Goal: Navigation & Orientation: Find specific page/section

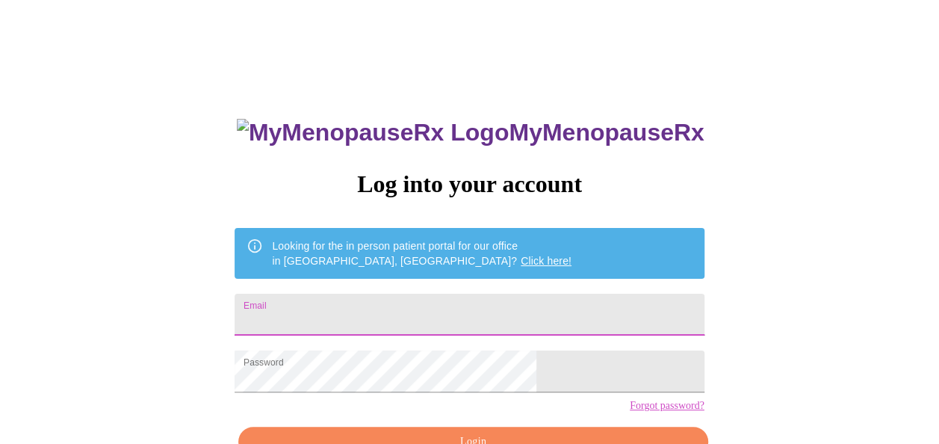
click at [539, 300] on input "Email" at bounding box center [469, 315] width 469 height 42
type input "[EMAIL_ADDRESS][DOMAIN_NAME]"
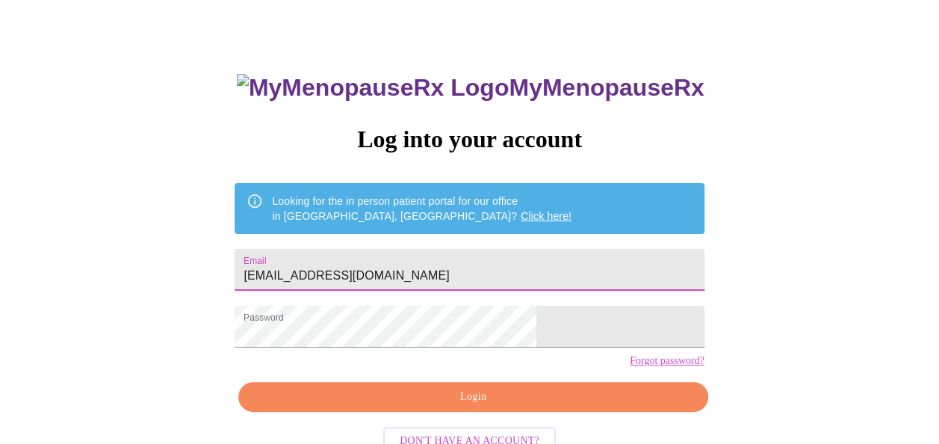
scroll to position [75, 0]
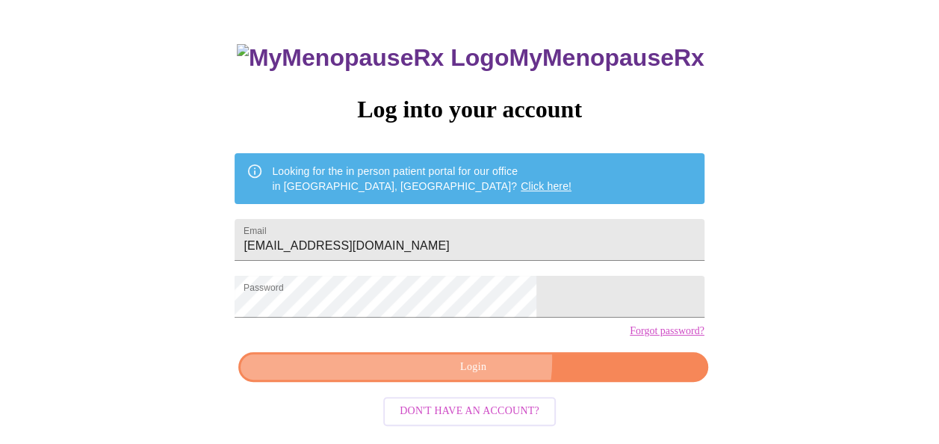
click at [479, 377] on span "Login" at bounding box center [473, 367] width 435 height 19
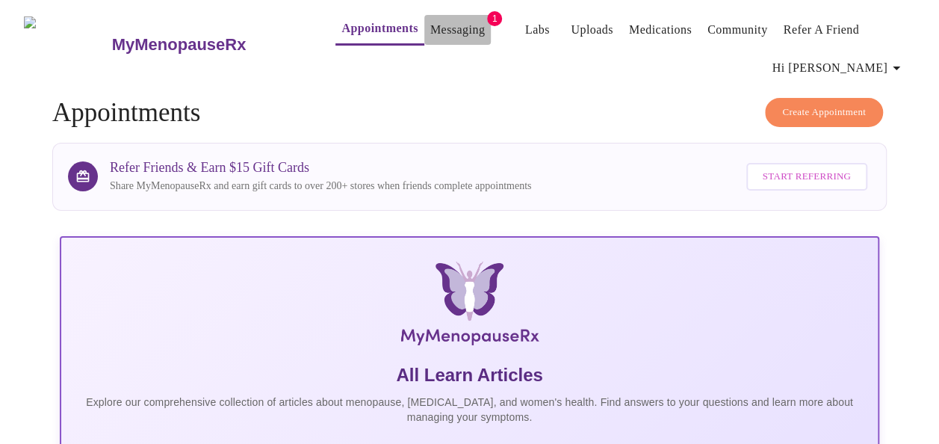
click at [433, 19] on link "Messaging" at bounding box center [457, 29] width 55 height 21
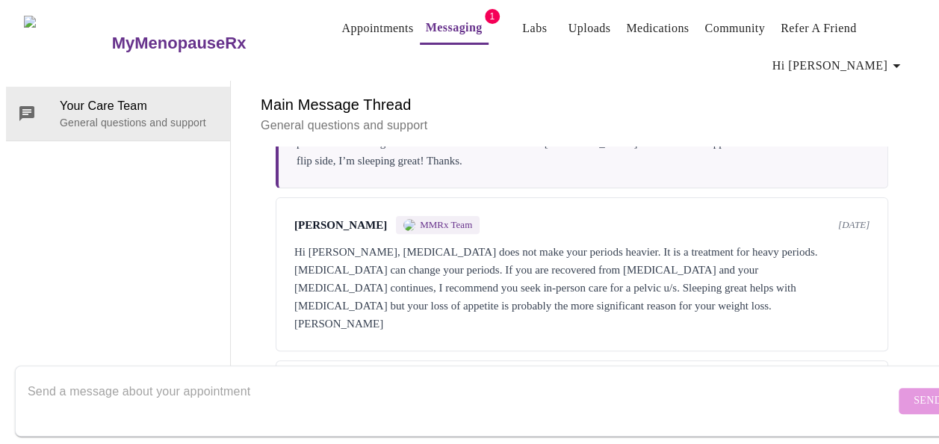
scroll to position [78, 0]
